Goal: Find specific page/section: Find specific page/section

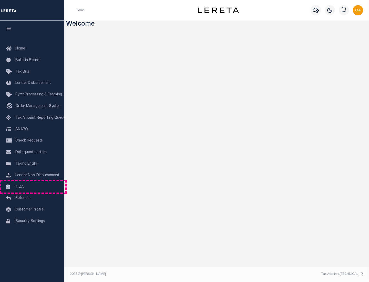
click at [32, 187] on link "TIQA" at bounding box center [32, 187] width 64 height 12
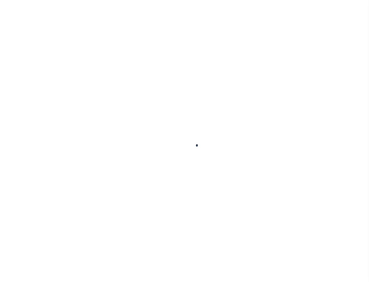
select select "200"
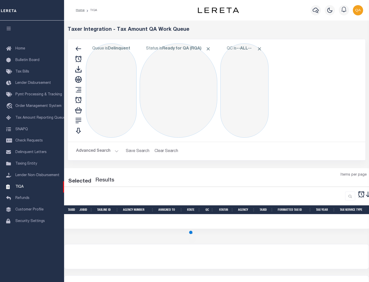
select select "200"
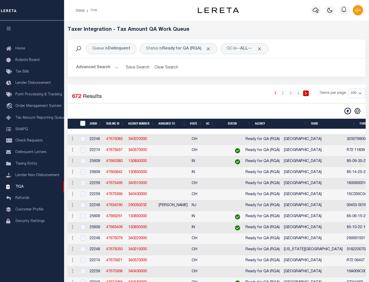
click at [210, 49] on span "Click to Remove" at bounding box center [208, 48] width 5 height 5
